Goal: Task Accomplishment & Management: Manage account settings

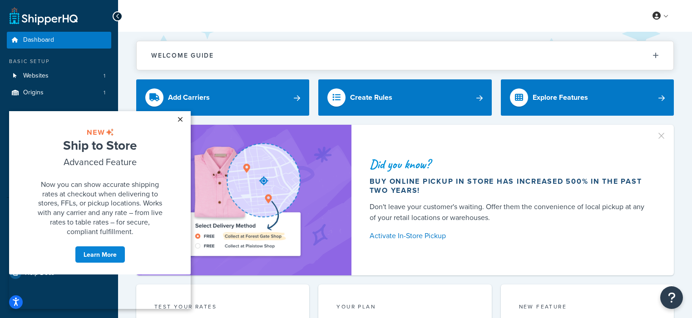
click at [179, 120] on link "×" at bounding box center [180, 119] width 16 height 16
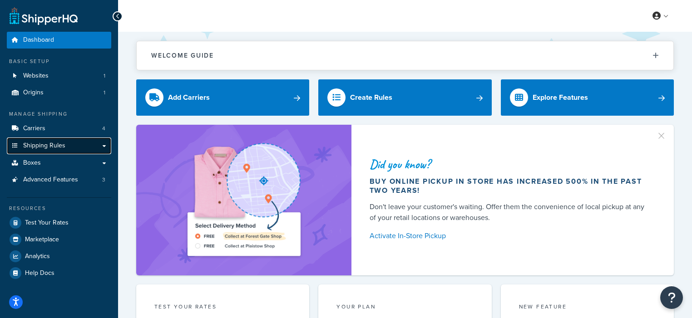
click at [43, 149] on span "Shipping Rules" at bounding box center [44, 146] width 42 height 8
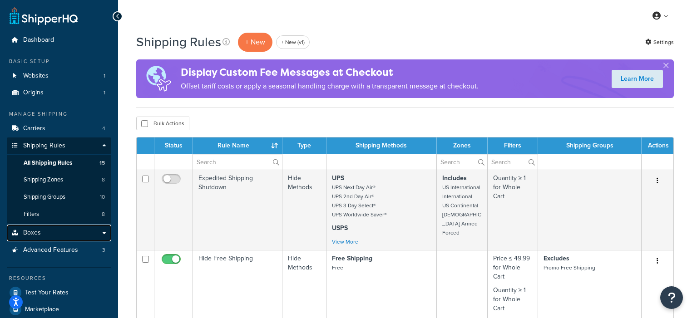
click at [46, 232] on link "Boxes" at bounding box center [59, 233] width 104 height 17
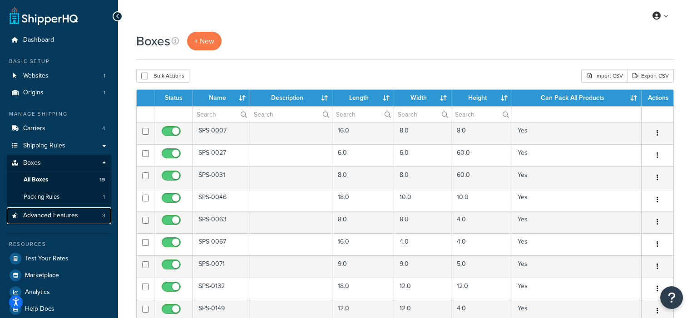
click at [85, 220] on link "Advanced Features 3" at bounding box center [59, 216] width 104 height 17
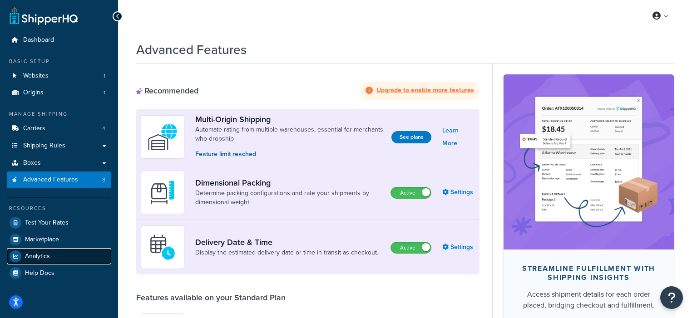
click at [35, 256] on span "Analytics" at bounding box center [37, 257] width 25 height 8
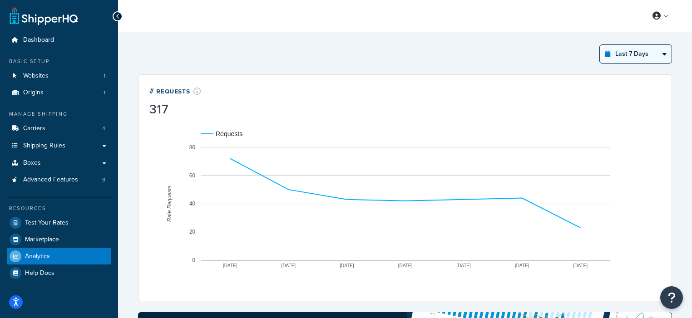
click at [648, 57] on select "Last 24 Hours Last 7 Days Last 30 Days Last 3 Months Last 6 Months Last 12 Mont…" at bounding box center [636, 54] width 72 height 18
select select "last_year"
click at [600, 45] on select "Last 24 Hours Last 7 Days Last 30 Days Last 3 Months Last 6 Months Last 12 Mont…" at bounding box center [636, 54] width 72 height 18
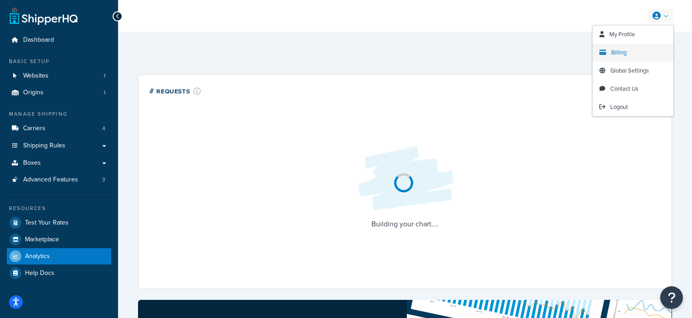
click at [627, 51] on link "Billing" at bounding box center [633, 53] width 81 height 18
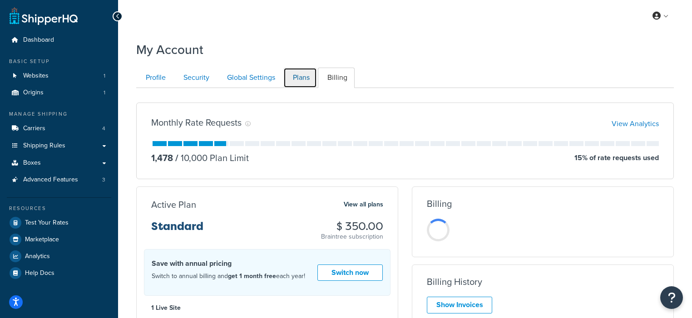
click at [299, 80] on link "Plans" at bounding box center [300, 78] width 34 height 20
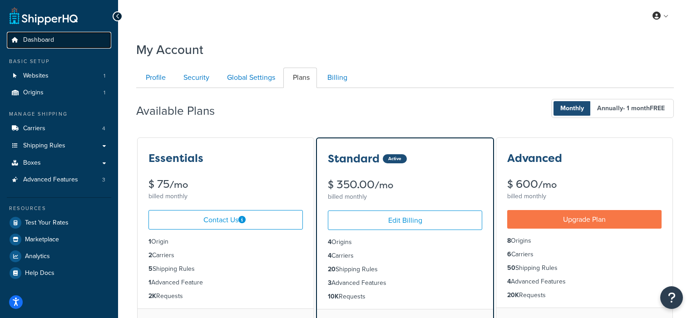
click at [37, 38] on span "Dashboard" at bounding box center [38, 40] width 31 height 8
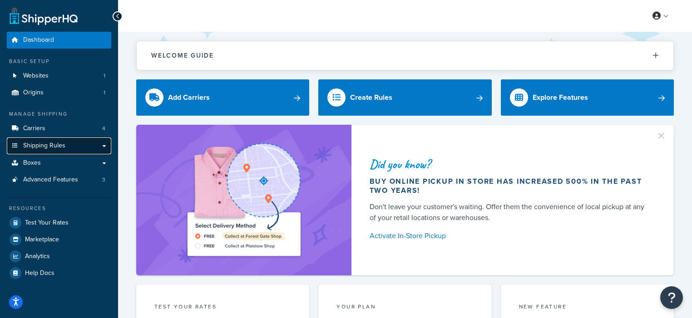
click at [66, 147] on link "Shipping Rules" at bounding box center [59, 146] width 104 height 17
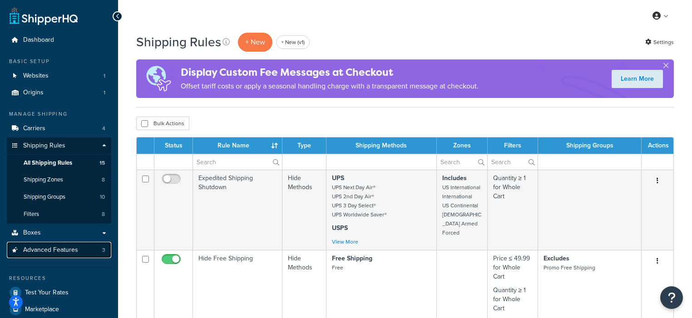
click at [63, 253] on span "Advanced Features" at bounding box center [50, 251] width 55 height 8
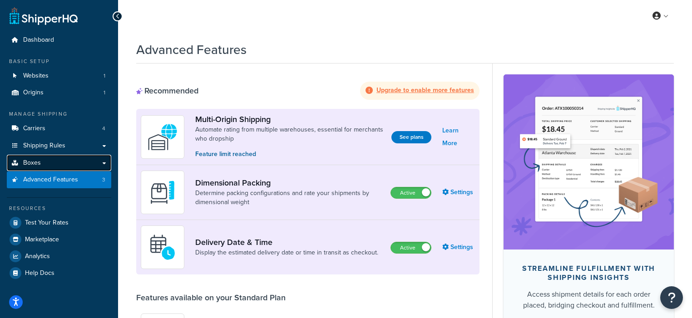
click at [40, 162] on link "Boxes" at bounding box center [59, 163] width 104 height 17
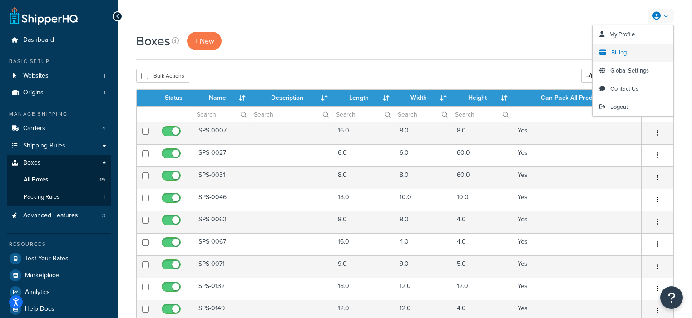
click at [619, 54] on span "Billing" at bounding box center [618, 52] width 15 height 9
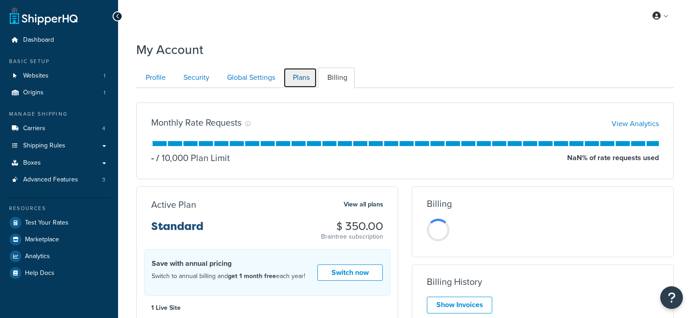
click at [299, 77] on link "Plans" at bounding box center [300, 78] width 34 height 20
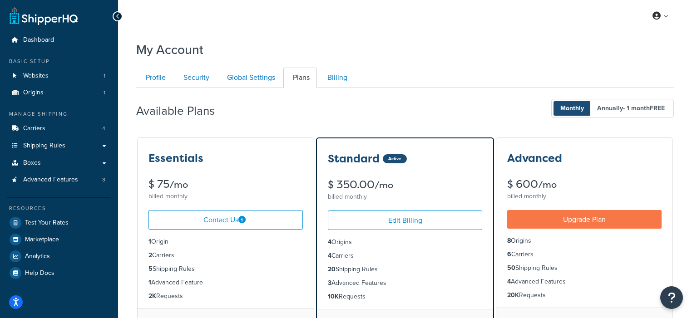
scroll to position [88, 0]
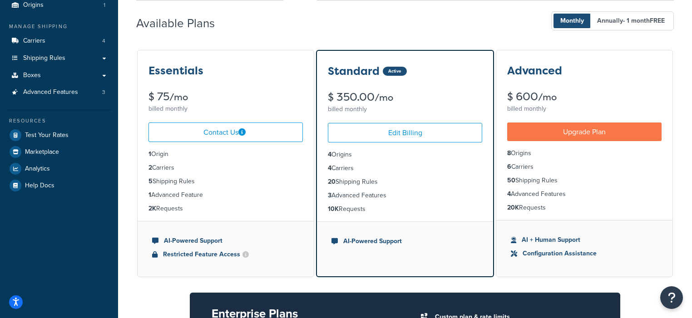
drag, startPoint x: 354, startPoint y: 161, endPoint x: 379, endPoint y: 213, distance: 57.7
click at [379, 213] on ul "4 Origins 4 Carriers 20 Shipping Rules 3 Advanced Features 10K Requests" at bounding box center [405, 182] width 176 height 79
click at [362, 169] on li "4 Carriers" at bounding box center [405, 169] width 154 height 10
